Goal: Find specific page/section: Find specific page/section

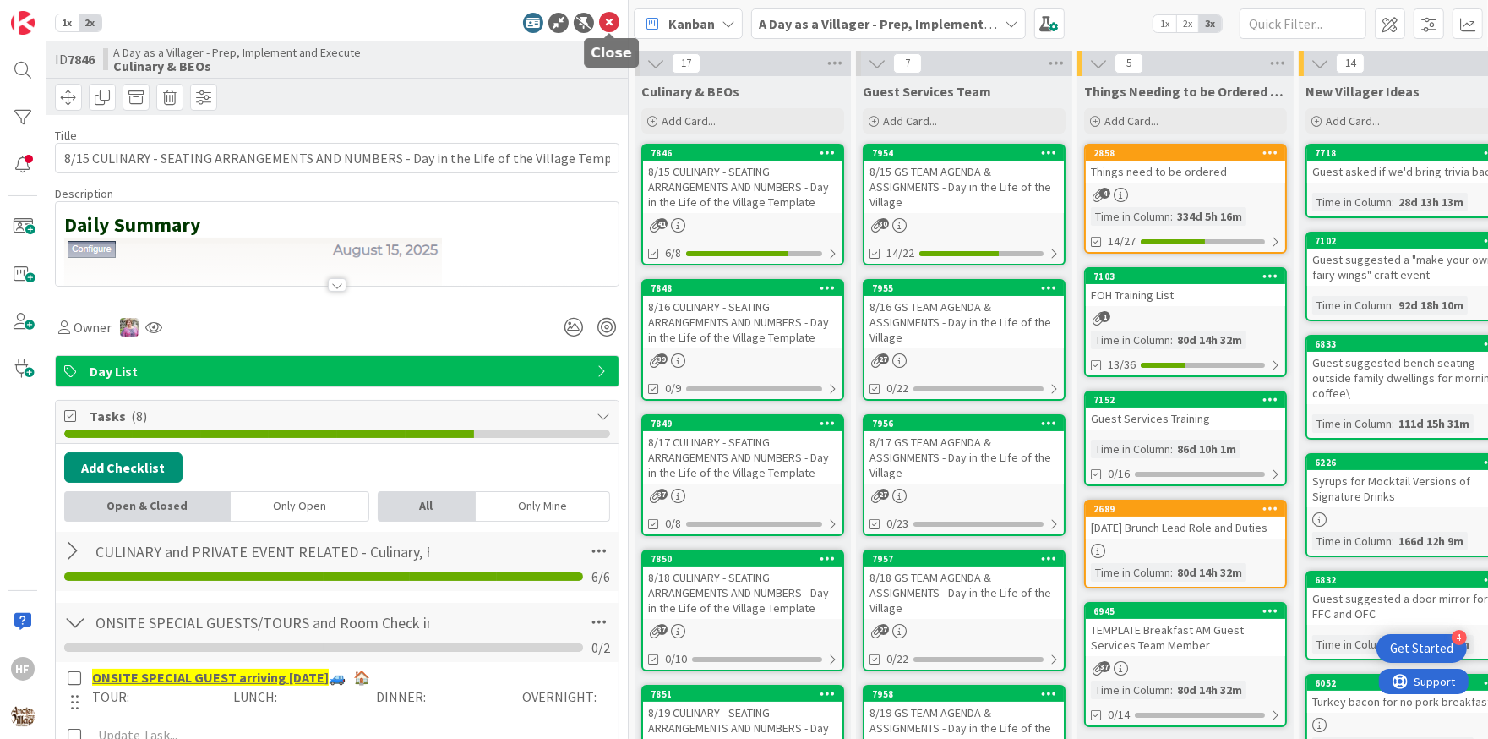
click at [609, 16] on icon at bounding box center [609, 23] width 20 height 20
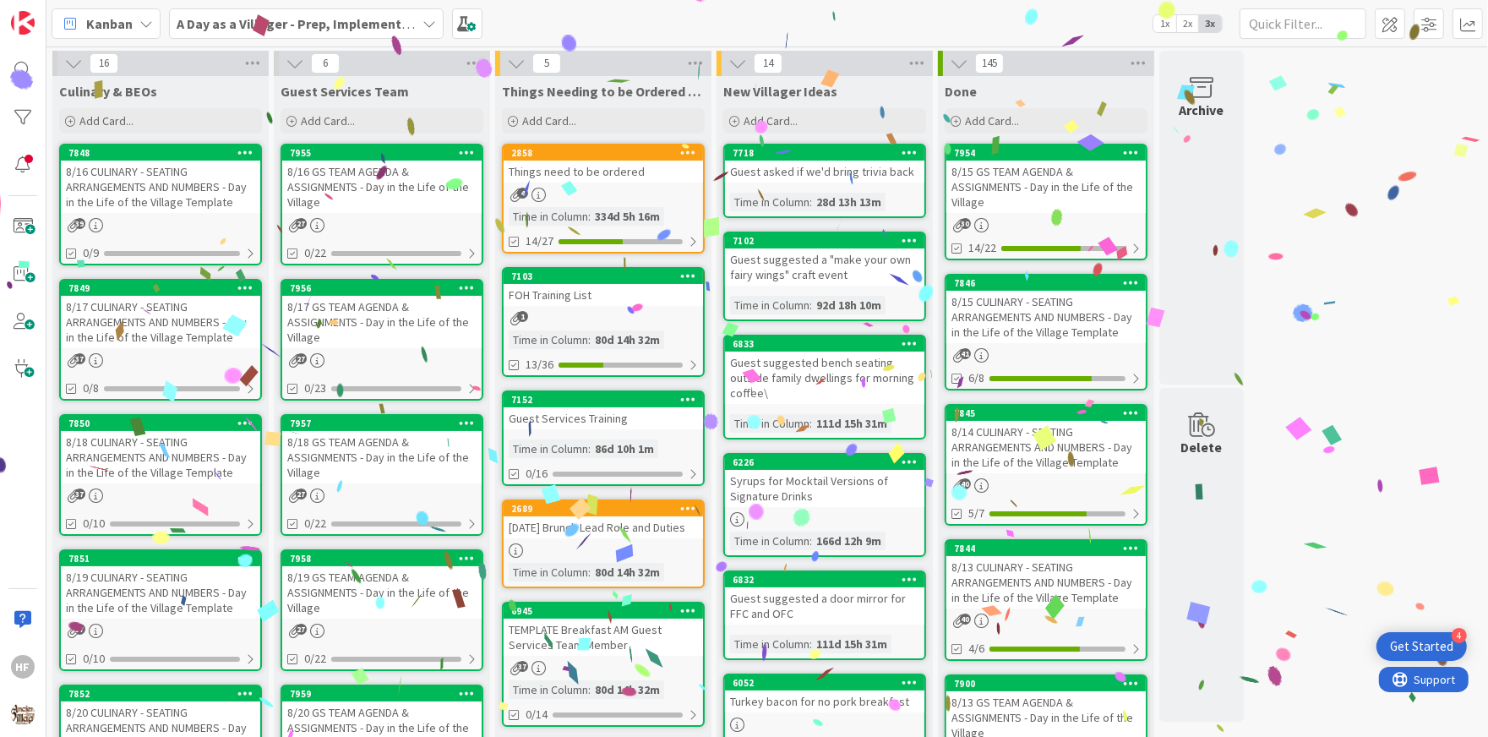
click at [134, 178] on div "8/16 CULINARY - SEATING ARRANGEMENTS AND NUMBERS - Day in the Life of the Villa…" at bounding box center [160, 187] width 199 height 52
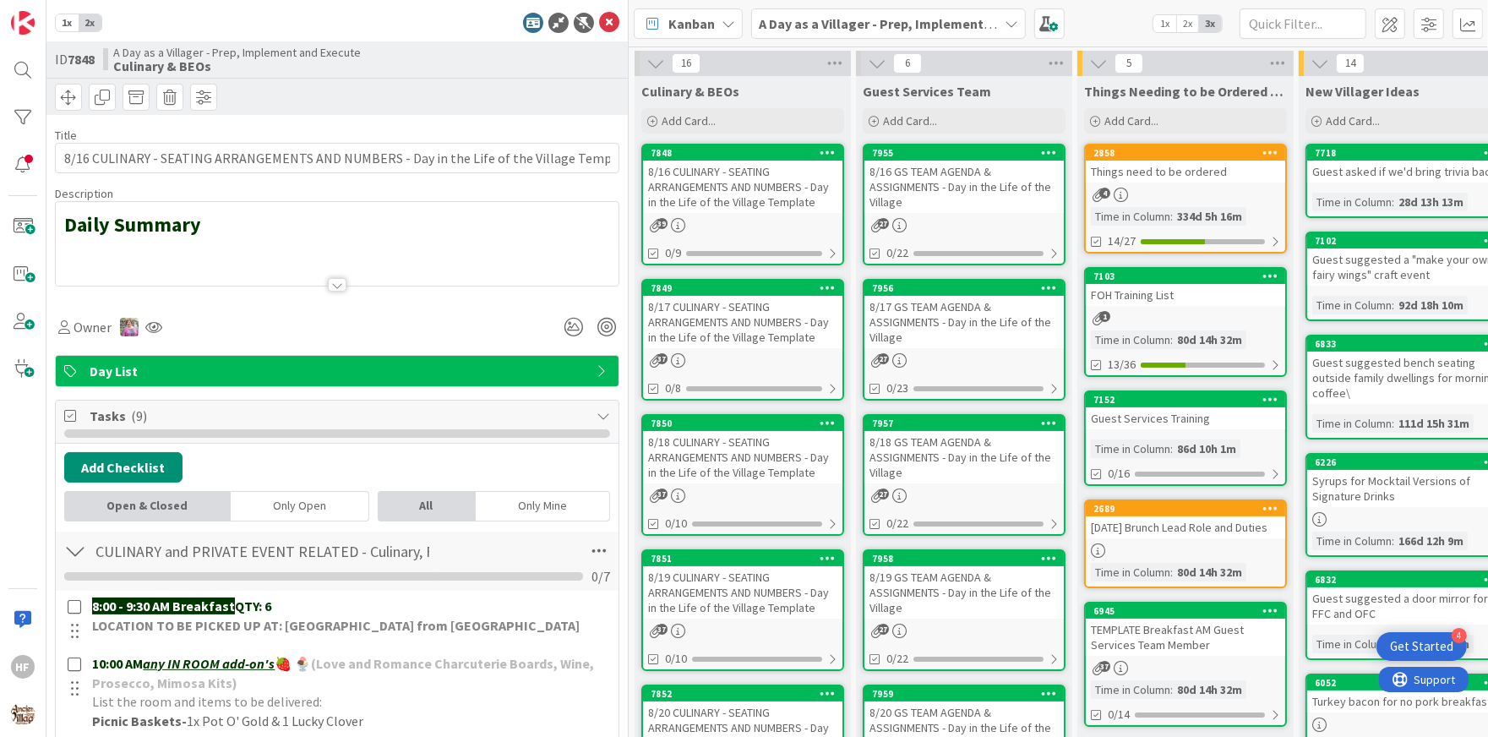
click at [248, 256] on div at bounding box center [337, 264] width 563 height 43
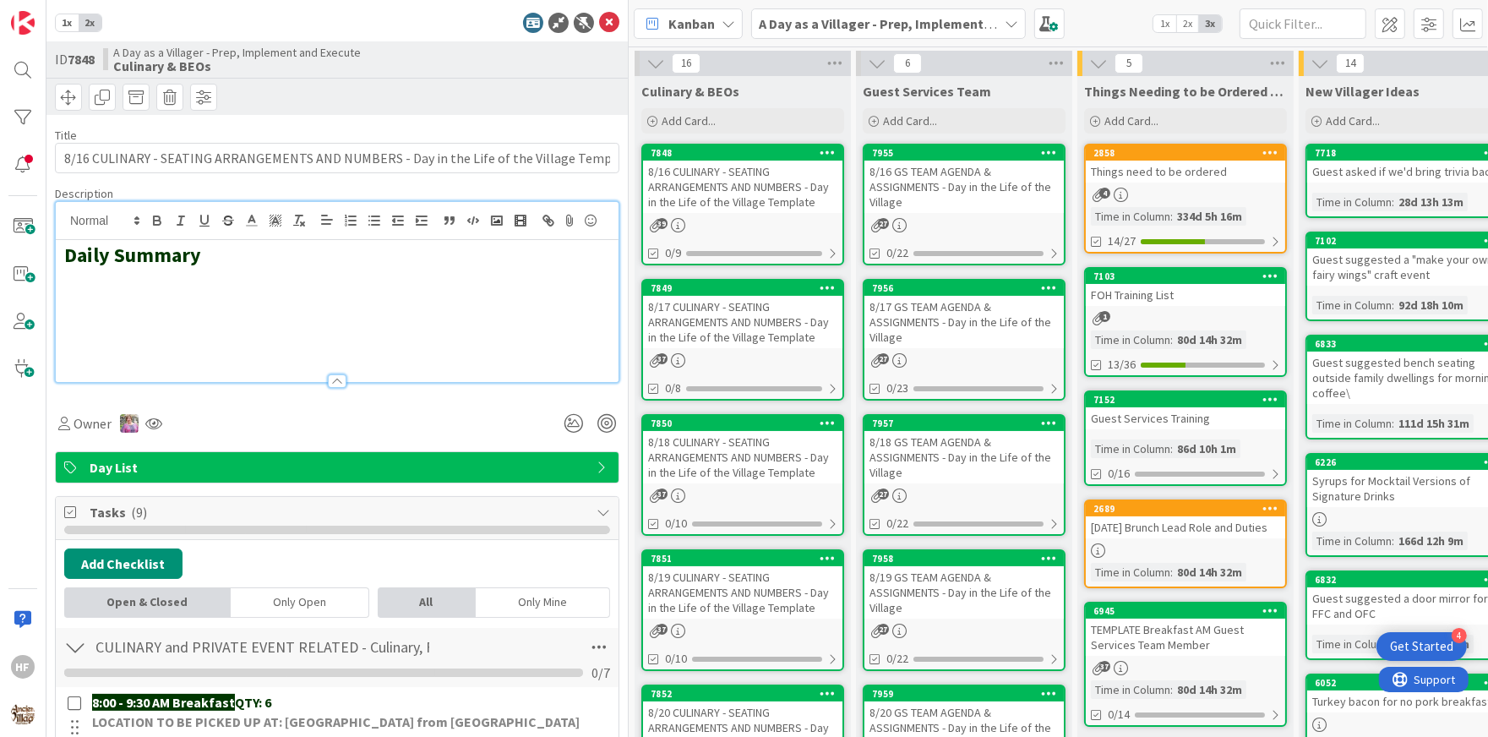
click at [211, 303] on h2 at bounding box center [337, 304] width 546 height 25
click at [493, 223] on rect "button" at bounding box center [497, 220] width 10 height 8
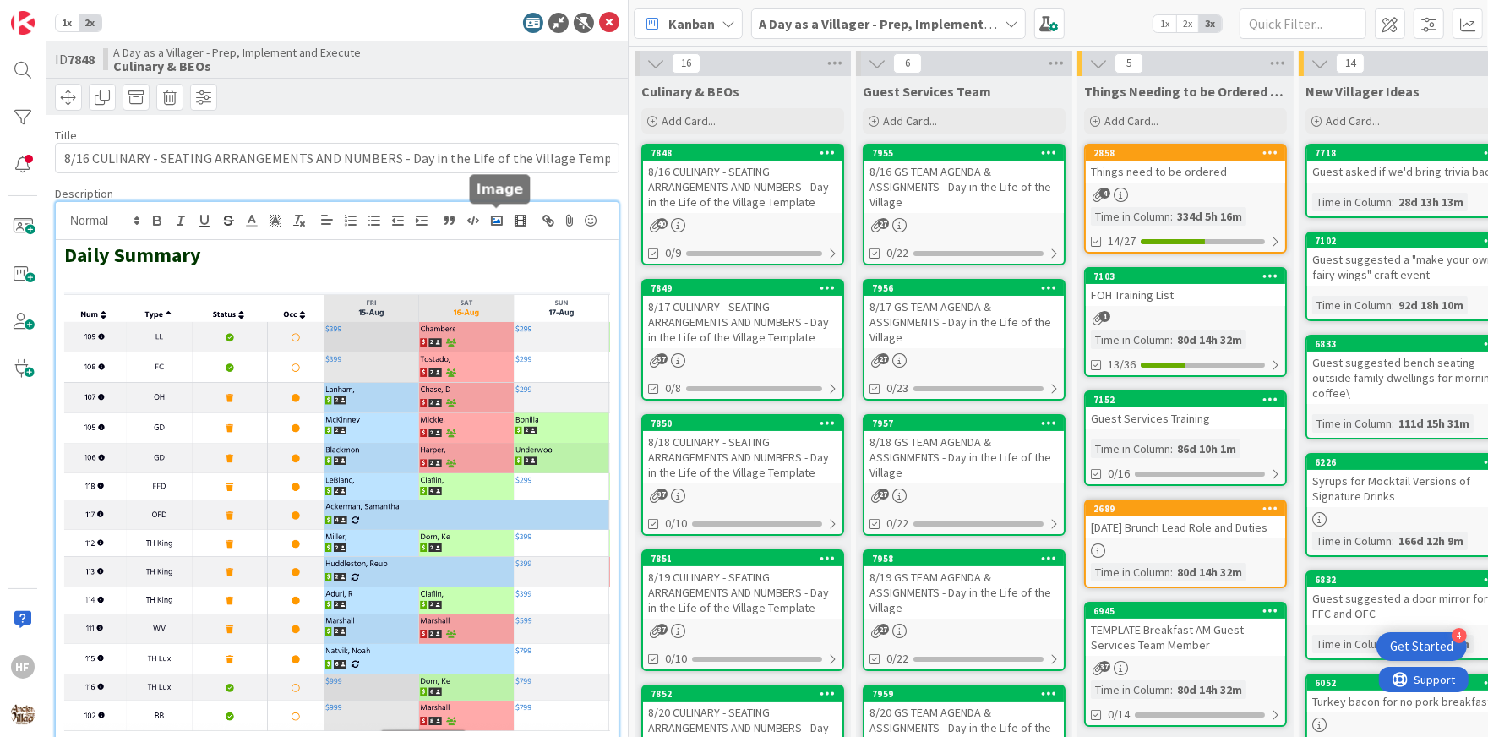
click at [498, 219] on polyline "button" at bounding box center [496, 221] width 7 height 4
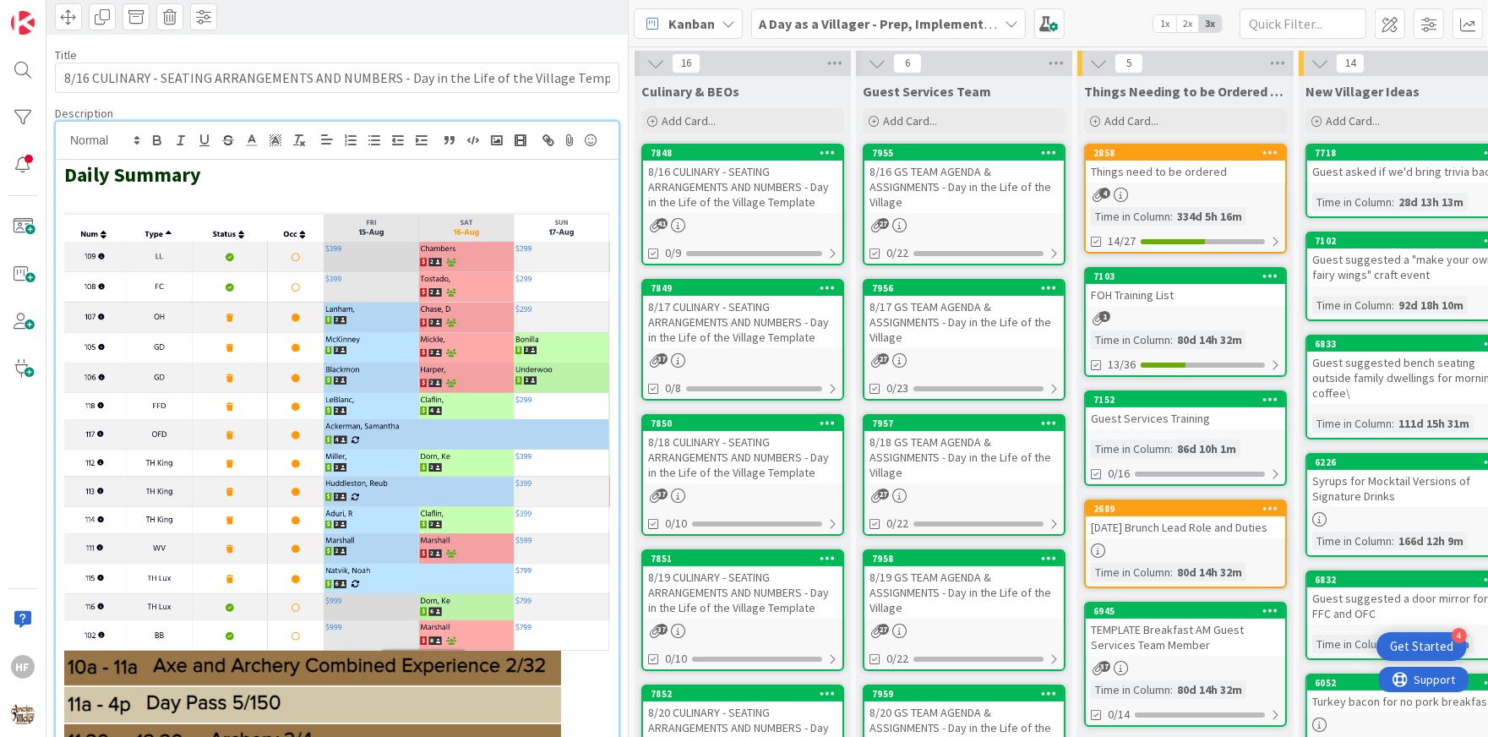
scroll to position [77, 0]
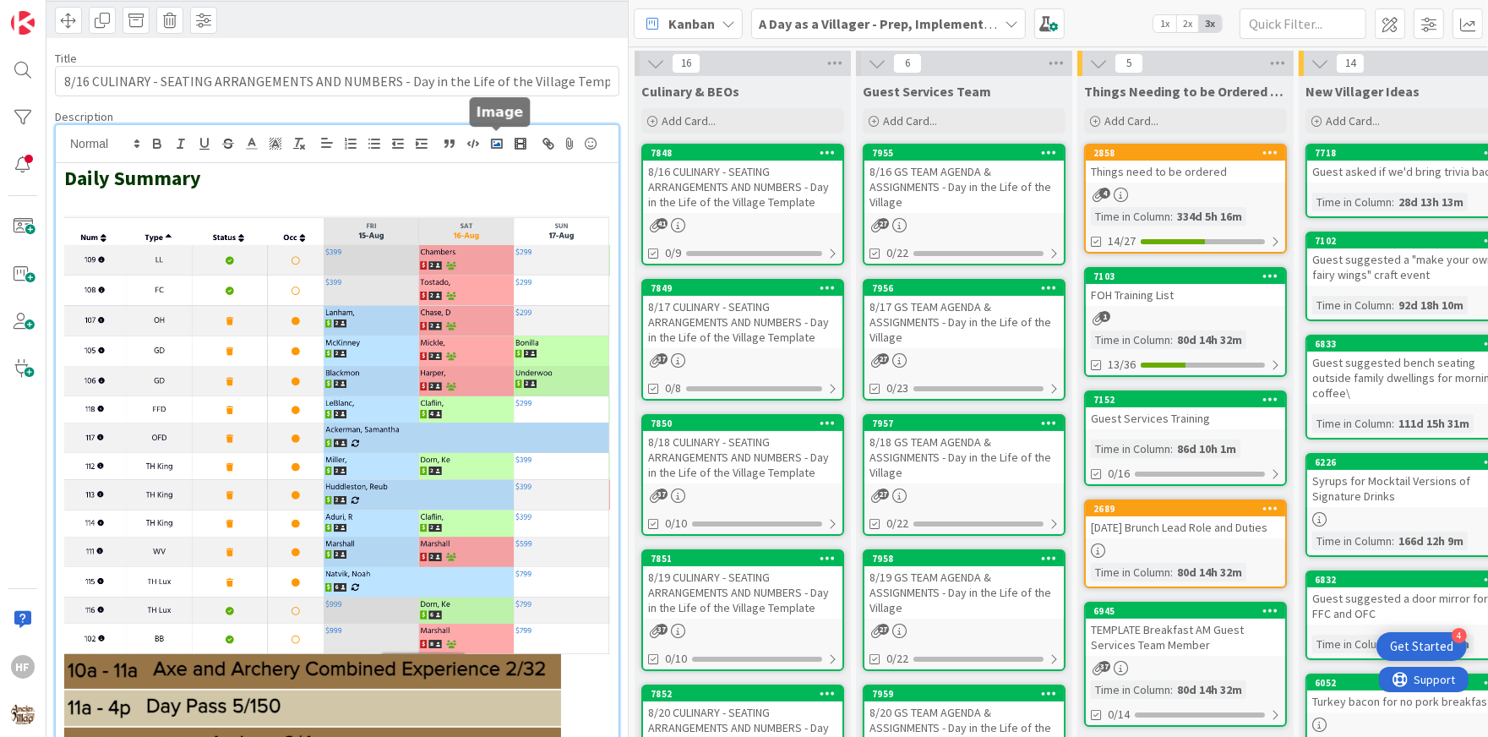
click at [497, 144] on polyline "button" at bounding box center [496, 144] width 7 height 4
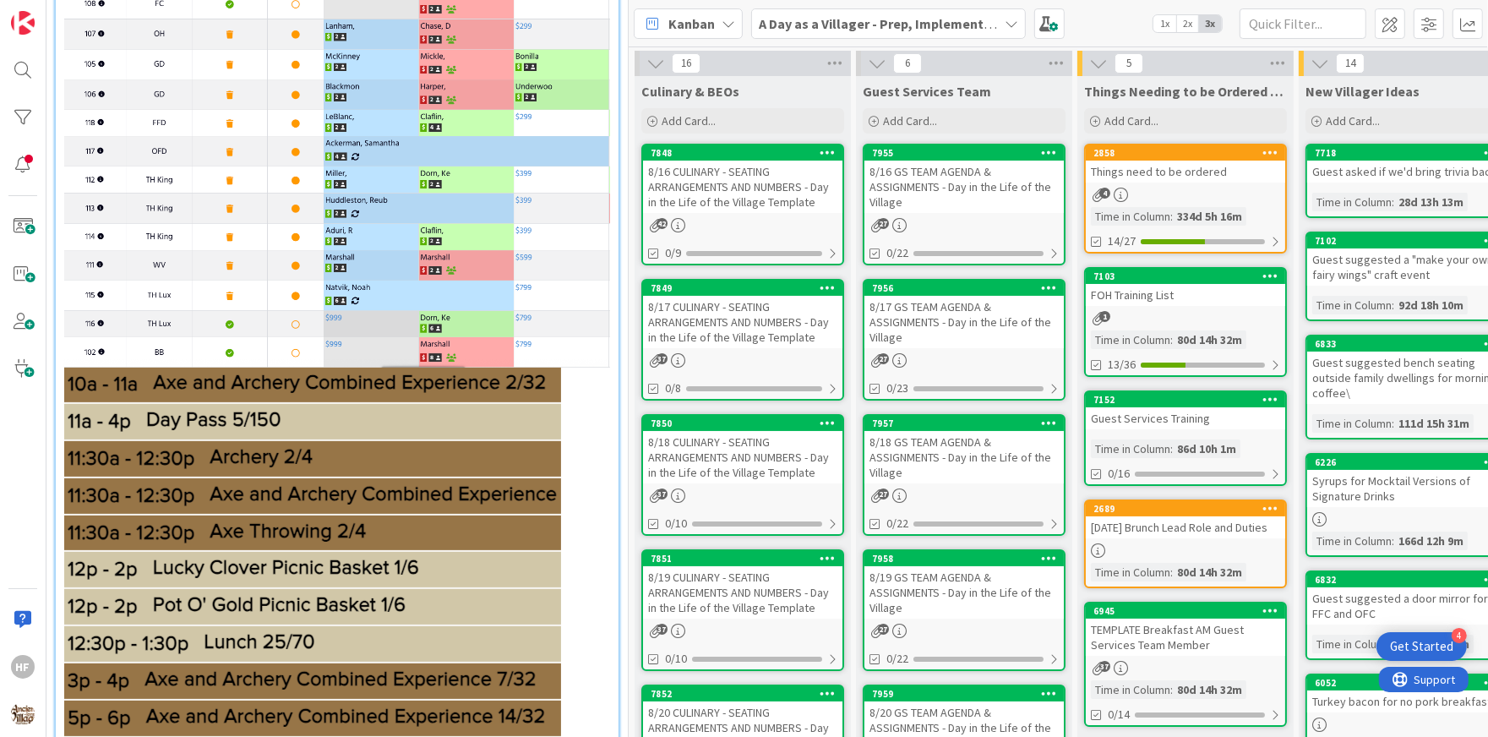
scroll to position [0, 0]
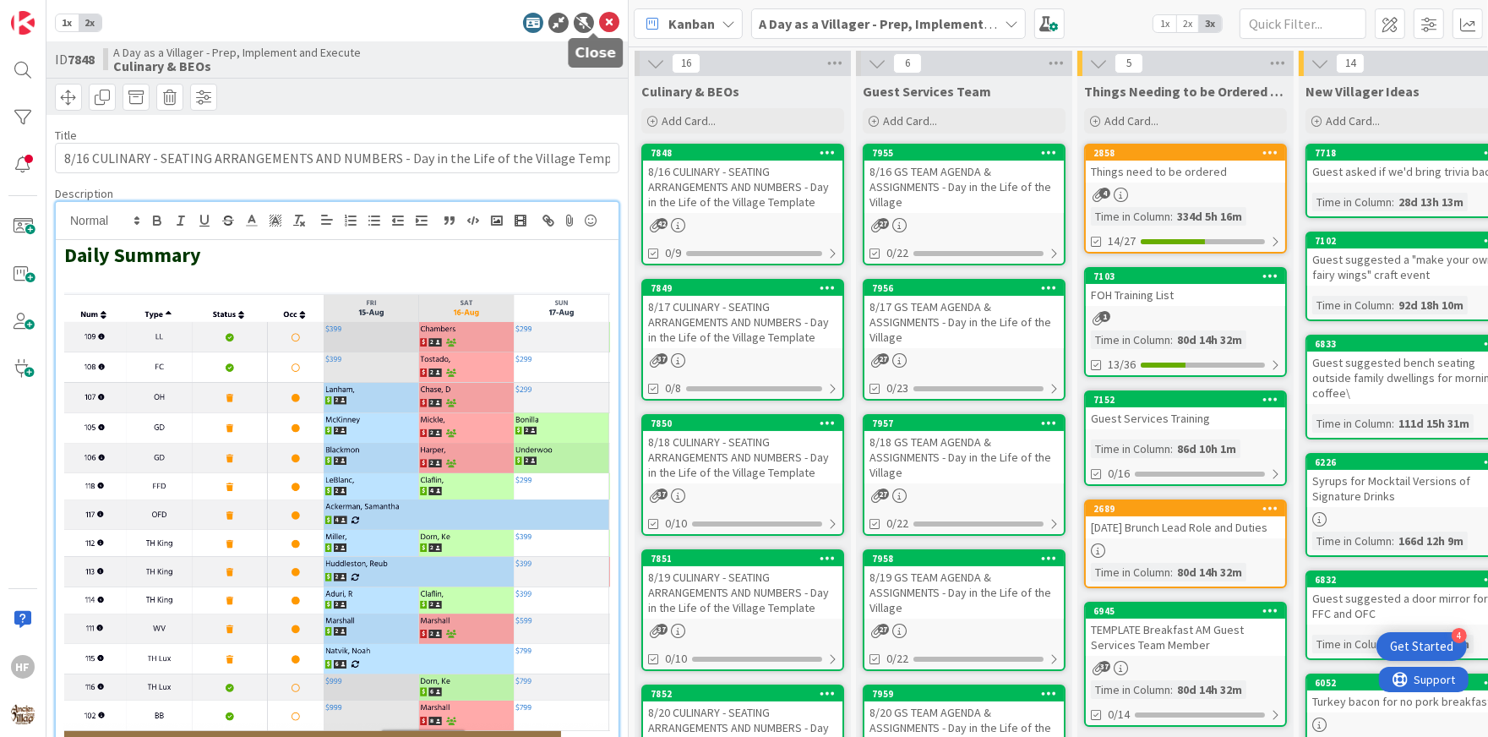
click at [599, 22] on icon at bounding box center [609, 23] width 20 height 20
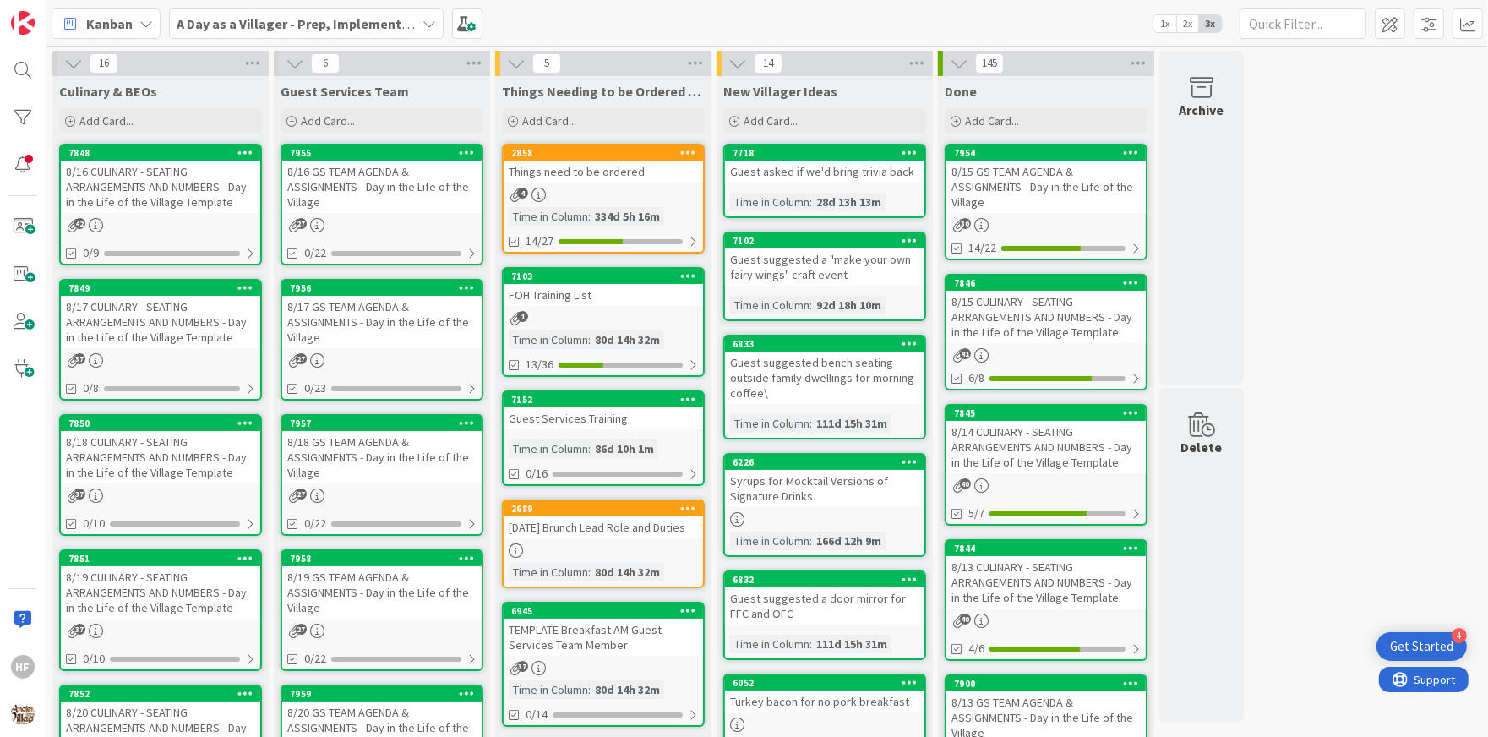
click at [195, 341] on div "8/17 CULINARY - SEATING ARRANGEMENTS AND NUMBERS - Day in the Life of the Villa…" at bounding box center [160, 322] width 199 height 52
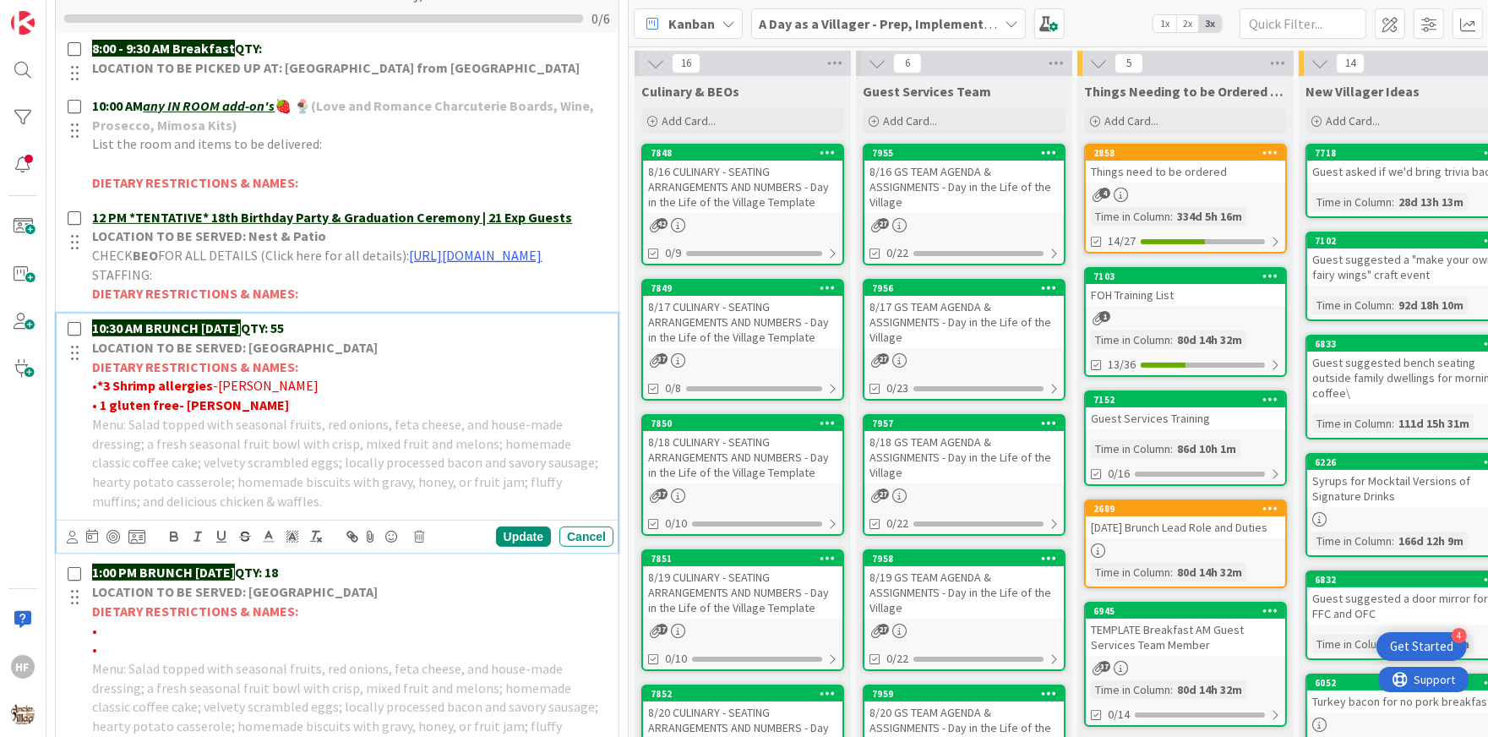
click at [344, 338] on p "10:30 AM BRUNCH [DATE] QTY: 55" at bounding box center [349, 328] width 515 height 19
click at [352, 582] on p "1:00 PM BRUNCH [DATE] QTY: 18" at bounding box center [349, 572] width 515 height 19
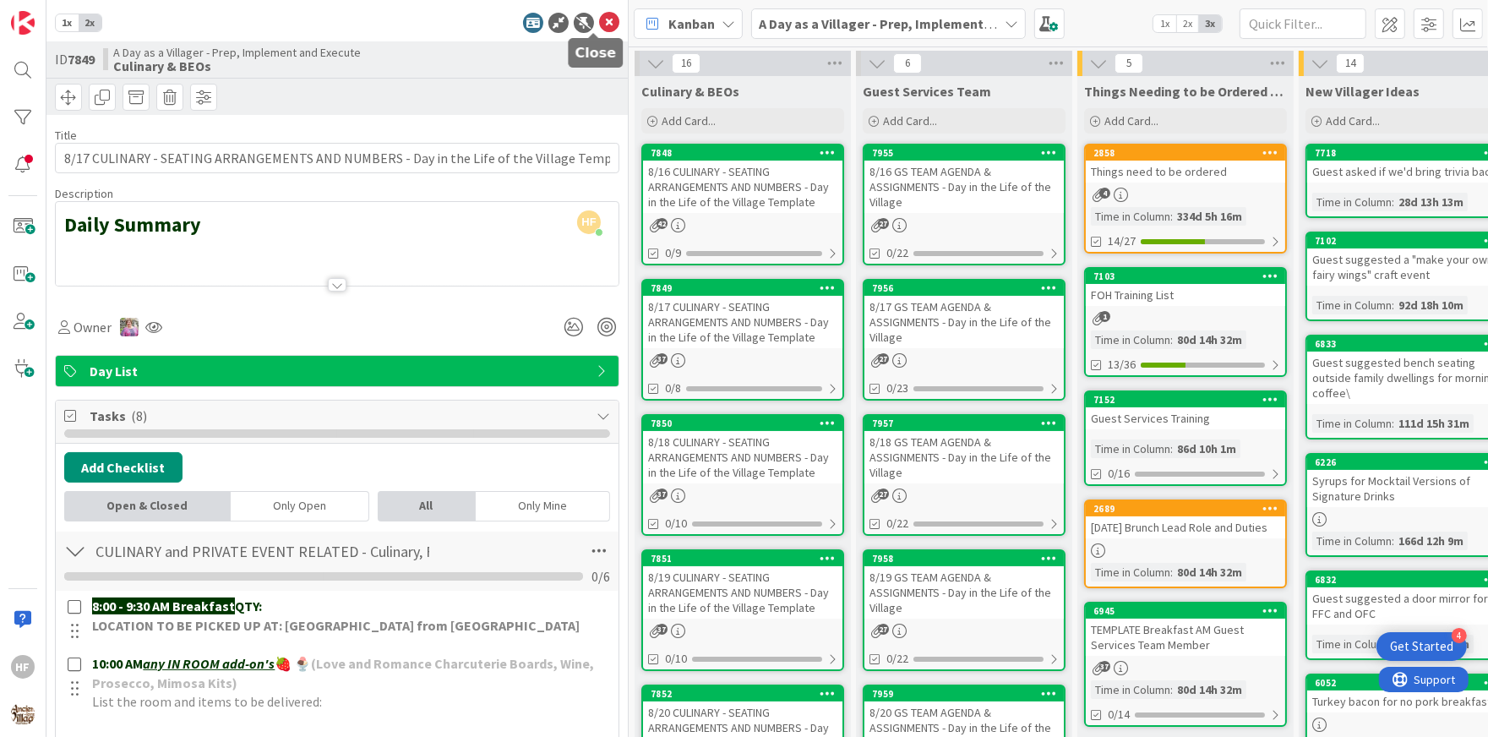
click at [599, 19] on icon at bounding box center [609, 23] width 20 height 20
